Goal: Transaction & Acquisition: Purchase product/service

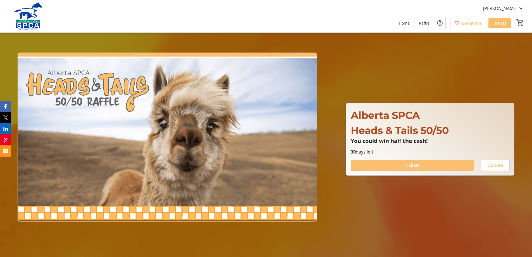
click at [401, 166] on span at bounding box center [412, 164] width 123 height 13
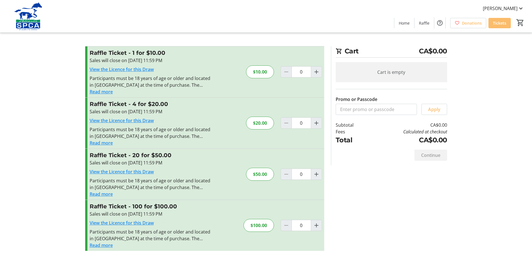
scroll to position [1, 0]
click at [37, 77] on tr-checkout-feature-upsell-ui "Cart CA$0.00 Cart is empty Promo or Passcode Apply Subtotal CA$0.00 Fees Calcul…" at bounding box center [266, 127] width 532 height 257
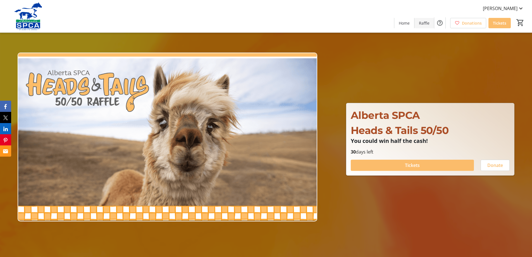
click at [421, 23] on span "Raffle" at bounding box center [424, 23] width 11 height 6
